Goal: Transaction & Acquisition: Purchase product/service

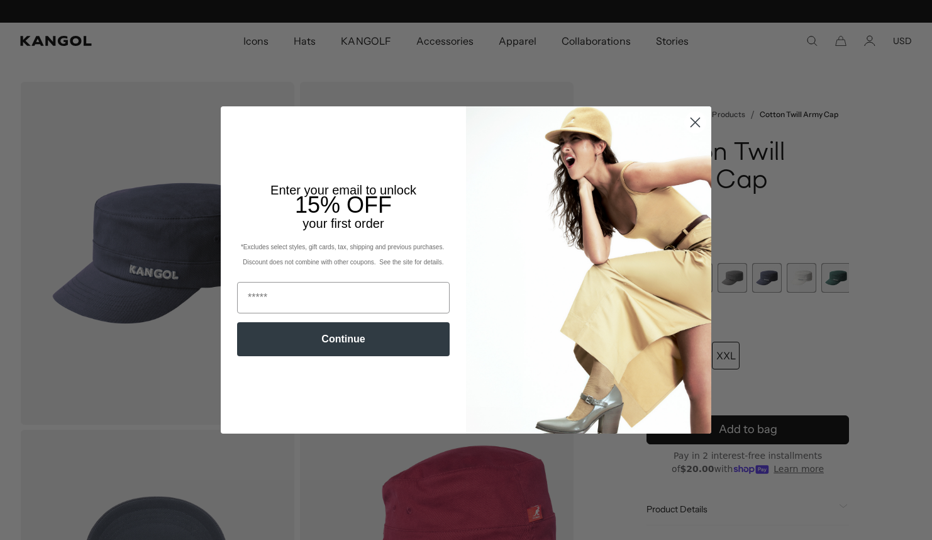
scroll to position [0, 259]
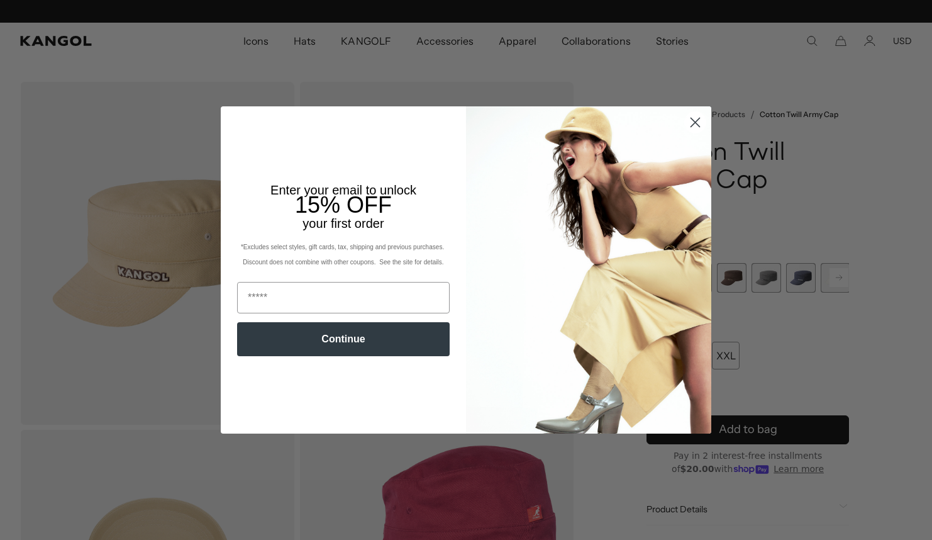
scroll to position [0, 259]
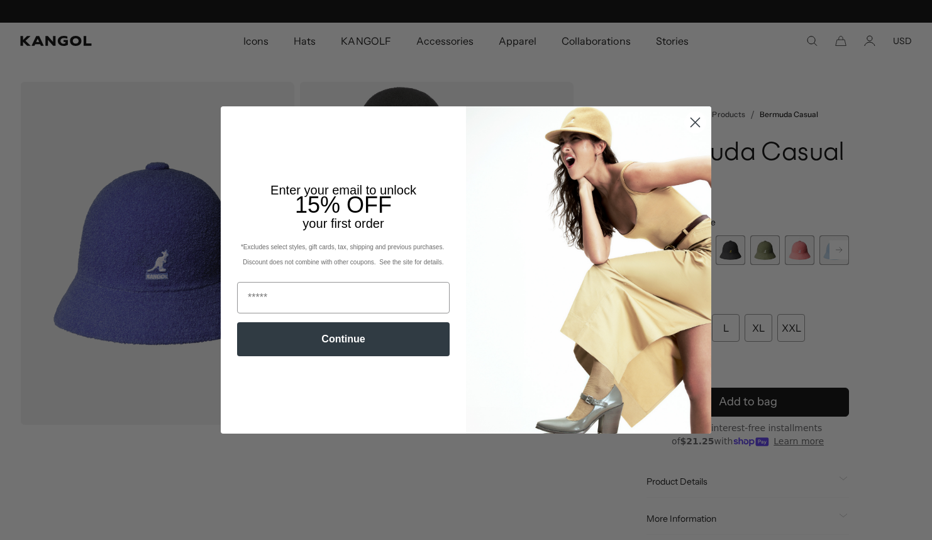
scroll to position [0, 259]
